Goal: Task Accomplishment & Management: Manage account settings

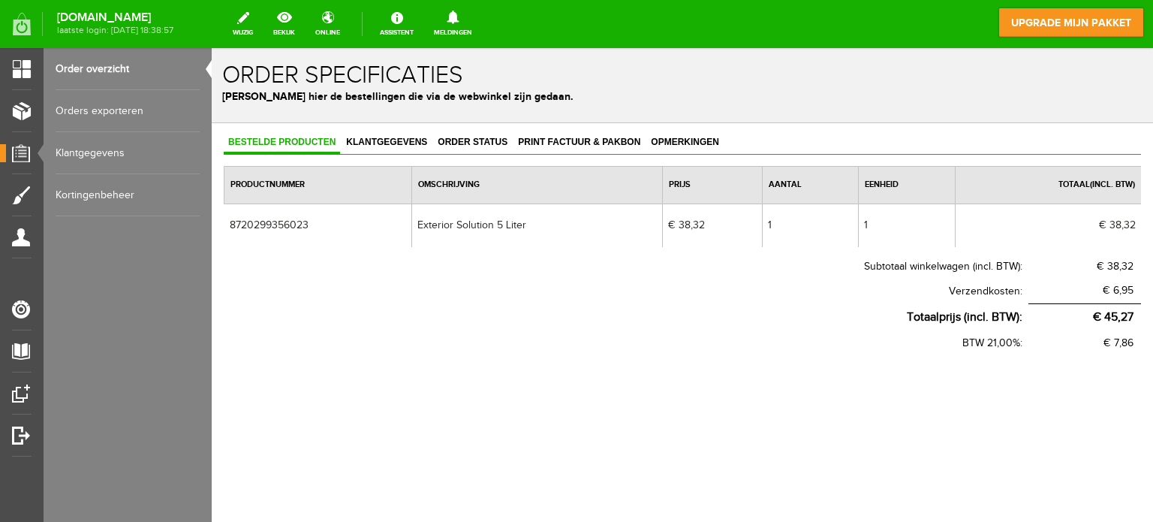
click at [98, 68] on link "Order overzicht" at bounding box center [128, 69] width 144 height 42
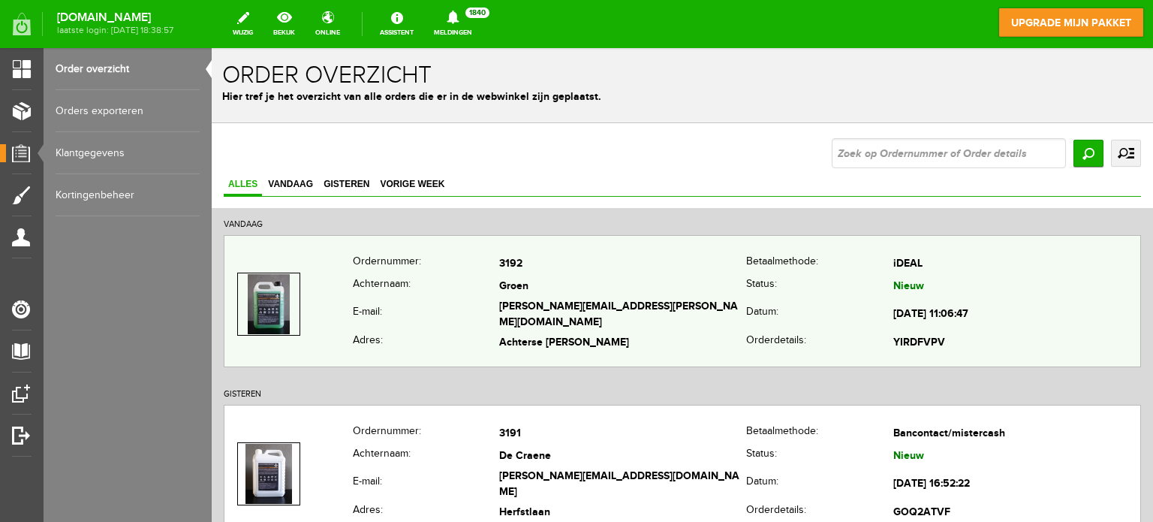
click at [594, 297] on td "Groen" at bounding box center [622, 286] width 247 height 22
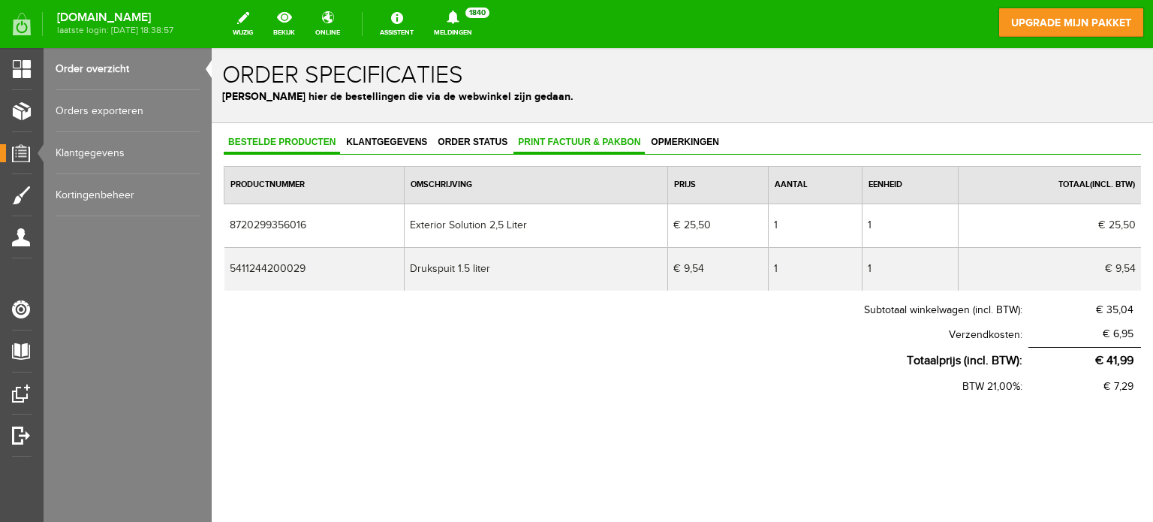
click at [547, 142] on span "Print factuur & pakbon" at bounding box center [578, 142] width 131 height 11
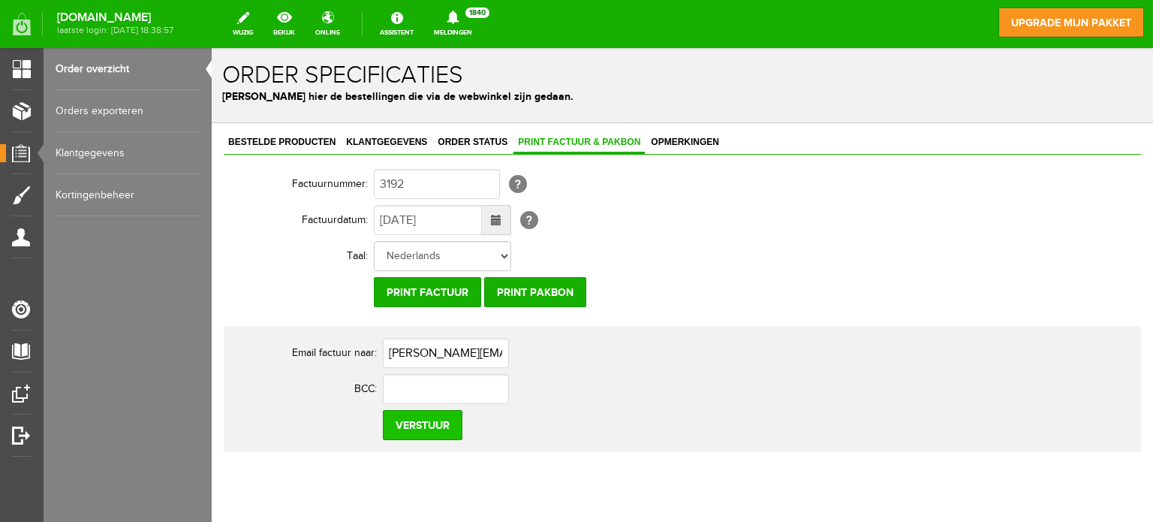
click at [435, 423] on input "Verstuur" at bounding box center [423, 425] width 80 height 30
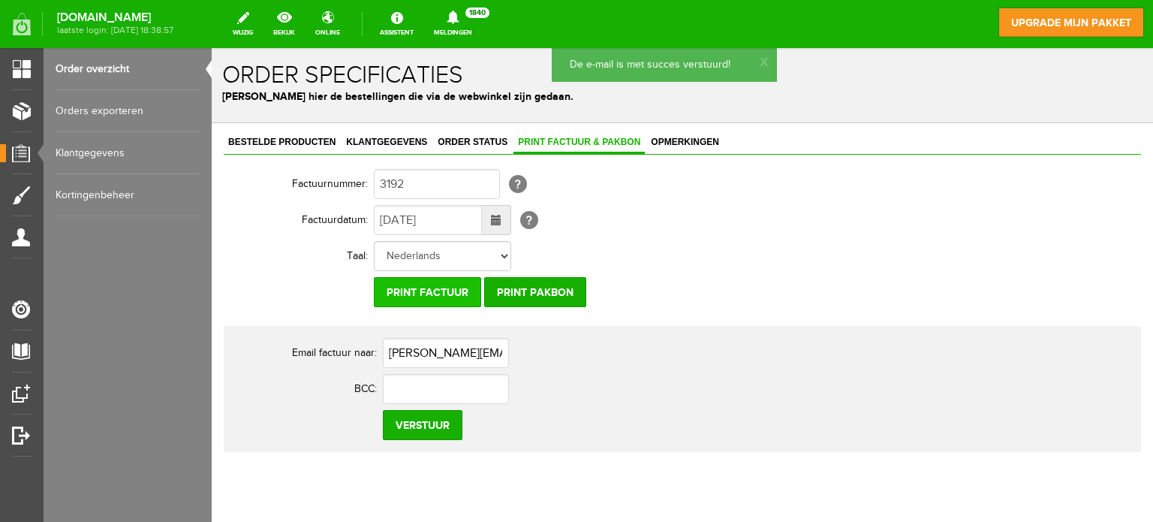
click at [421, 290] on input "Print factuur" at bounding box center [427, 292] width 107 height 30
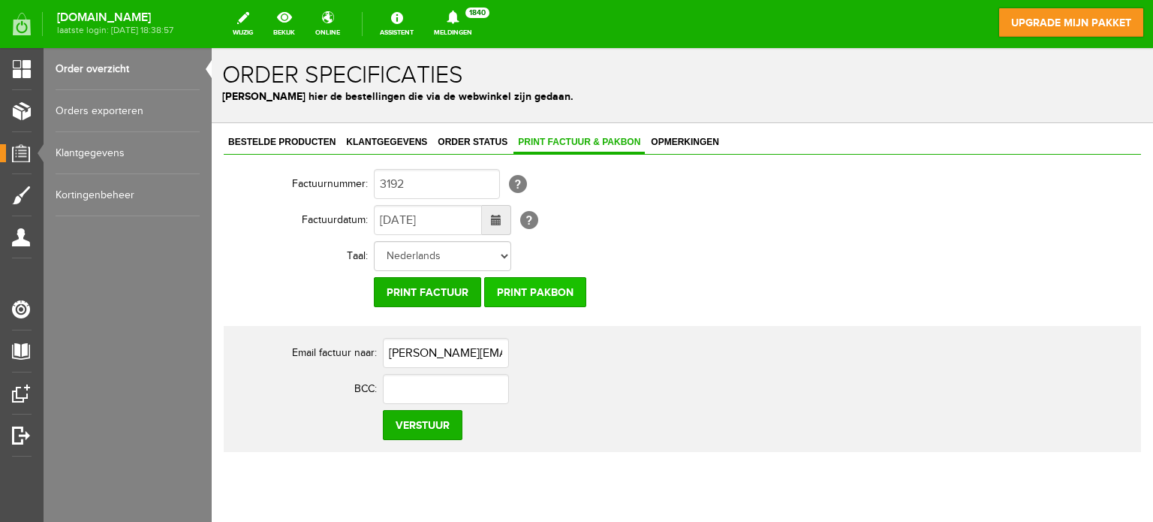
click at [549, 285] on input "Print pakbon" at bounding box center [535, 292] width 102 height 30
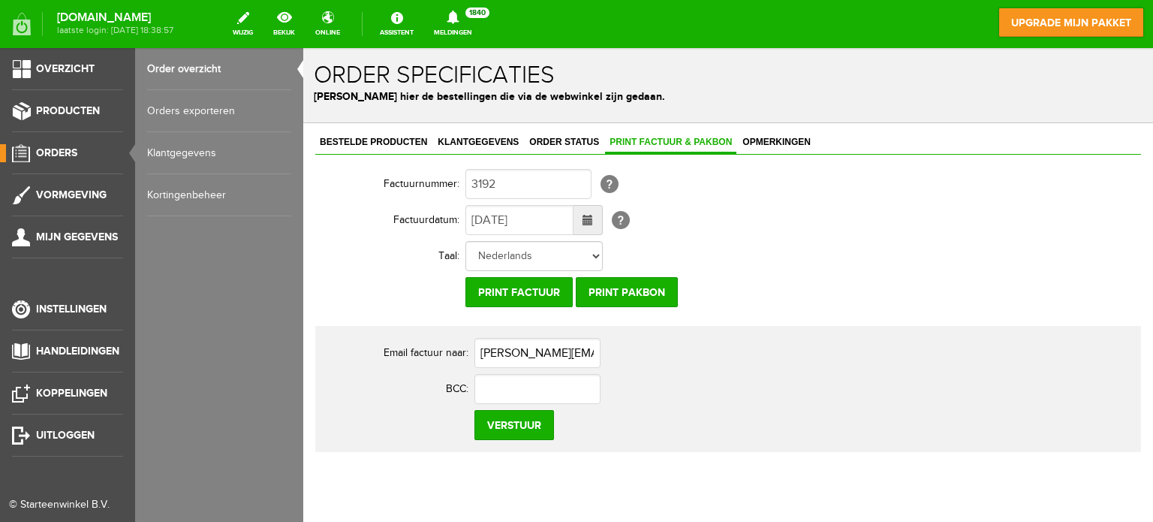
click at [56, 153] on span "Orders" at bounding box center [56, 152] width 41 height 13
